Goal: Information Seeking & Learning: Learn about a topic

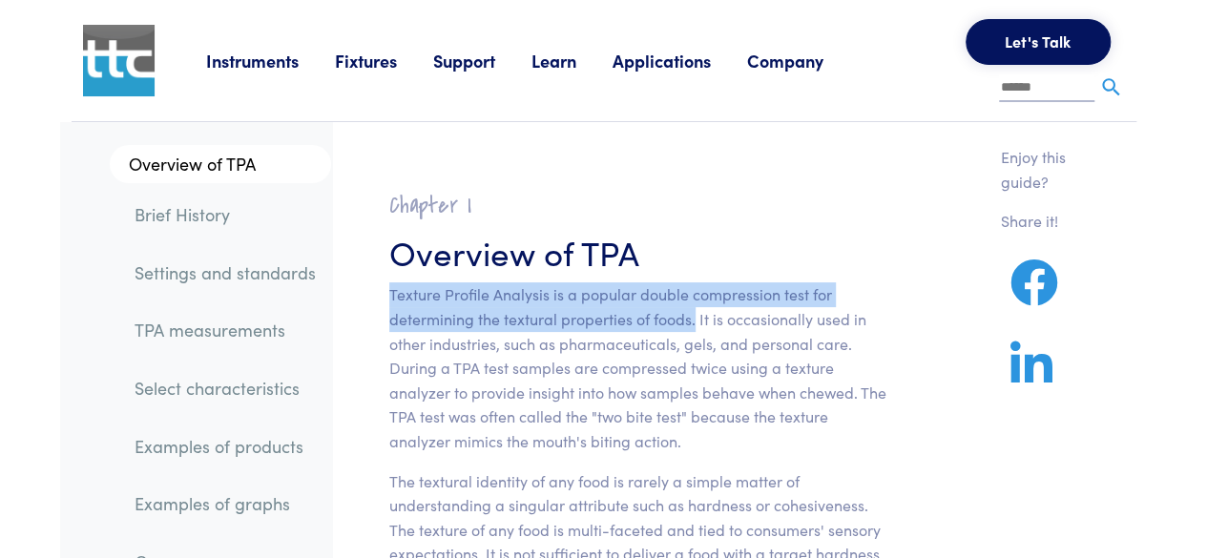
drag, startPoint x: 389, startPoint y: 294, endPoint x: 694, endPoint y: 320, distance: 306.4
click at [694, 320] on p "Texture Profile Analysis is a popular double compression test for determining t…" at bounding box center [637, 367] width 497 height 171
copy p "Texture Profile Analysis is a popular double compression test for determining t…"
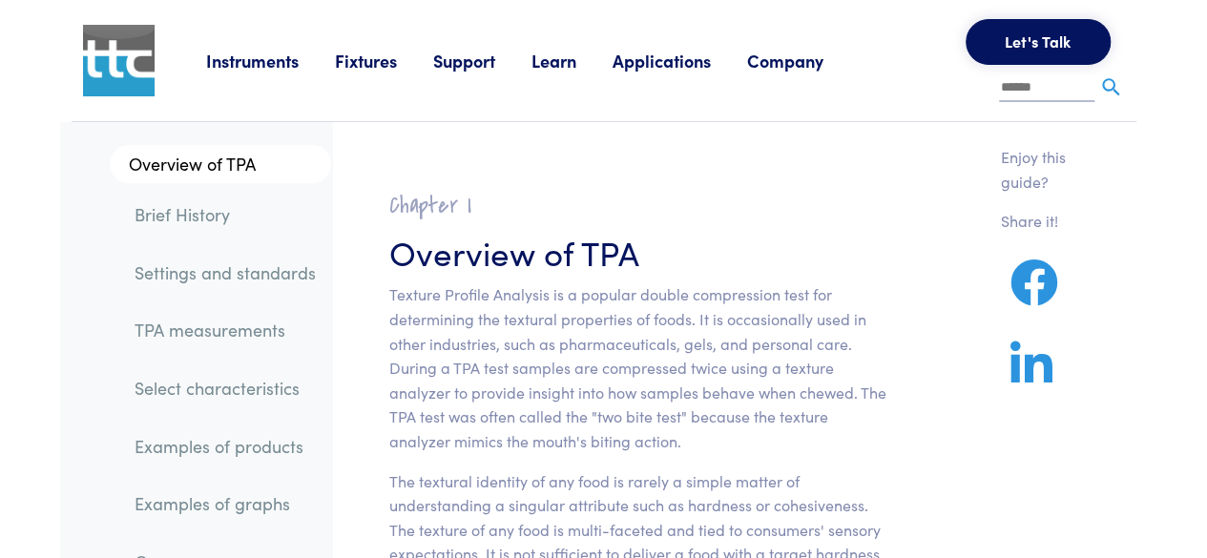
drag, startPoint x: 895, startPoint y: 309, endPoint x: 878, endPoint y: 315, distance: 18.1
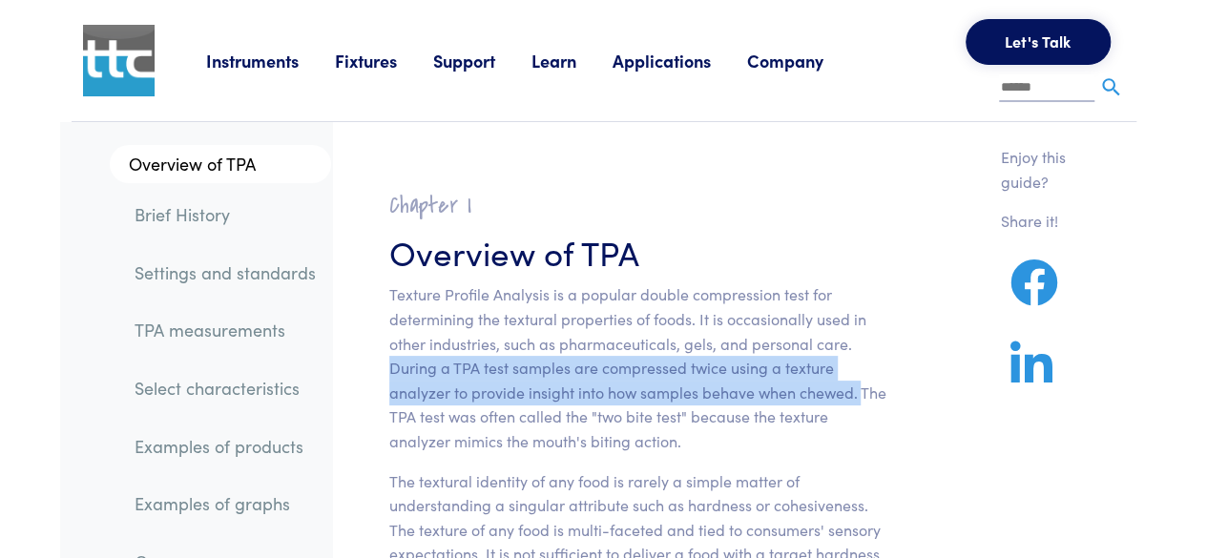
drag, startPoint x: 389, startPoint y: 365, endPoint x: 858, endPoint y: 402, distance: 469.7
click at [858, 402] on p "Texture Profile Analysis is a popular double compression test for determining t…" at bounding box center [637, 367] width 497 height 171
copy p "During a TPA test samples are compressed twice using a texture analyzer to prov…"
click at [139, 69] on img at bounding box center [119, 61] width 72 height 72
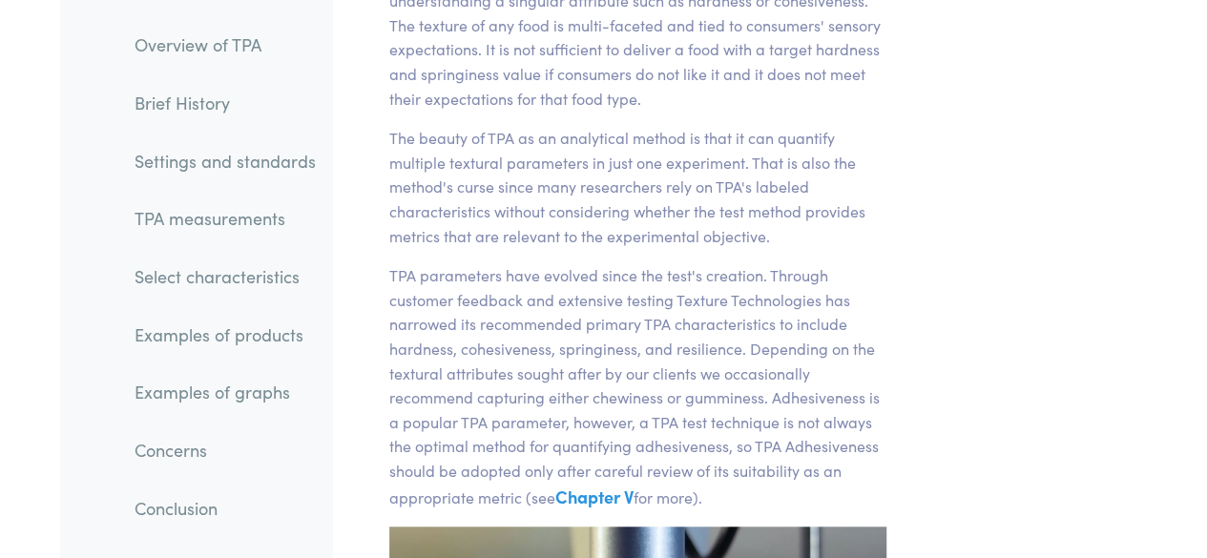
scroll to position [673, 0]
